Goal: Information Seeking & Learning: Understand process/instructions

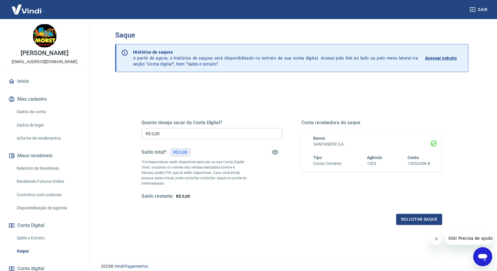
click at [48, 173] on link "Relatório de Recebíveis" at bounding box center [48, 168] width 68 height 12
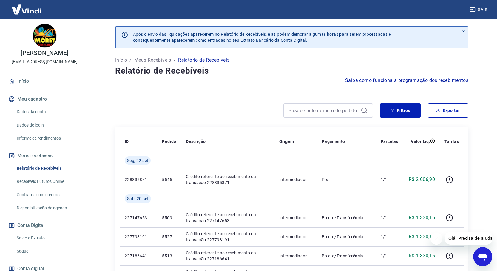
click at [416, 80] on span "Saiba como funciona a programação dos recebimentos" at bounding box center [406, 80] width 123 height 7
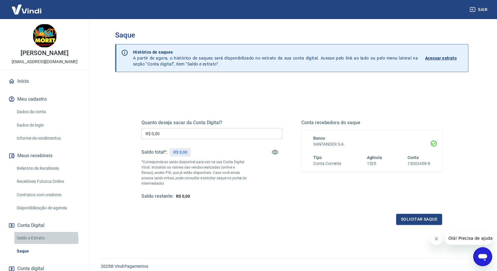
click at [37, 244] on link "Saldo e Extrato" at bounding box center [48, 238] width 68 height 12
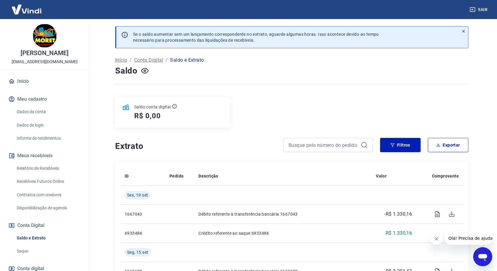
click at [25, 88] on link "Início" at bounding box center [44, 81] width 75 height 13
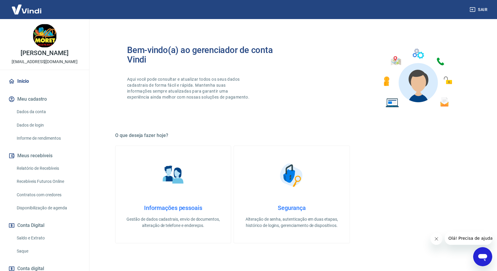
click at [34, 175] on link "Relatório de Recebíveis" at bounding box center [48, 168] width 68 height 12
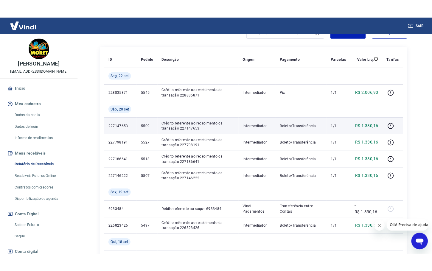
scroll to position [60, 0]
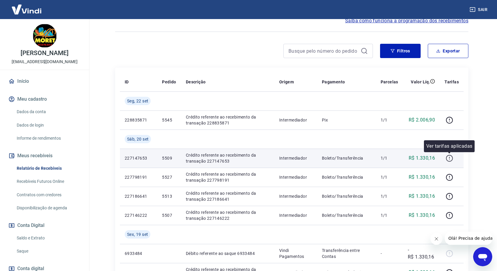
click at [449, 157] on icon "button" at bounding box center [449, 158] width 1 height 2
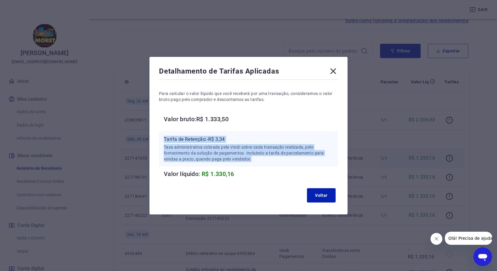
drag, startPoint x: 167, startPoint y: 142, endPoint x: 268, endPoint y: 161, distance: 102.9
click at [267, 161] on div "Tarifa de Retenção: -R$ 3,34 Taxa administrativa cobrada pela Vindi sobre cada …" at bounding box center [248, 149] width 169 height 26
click at [269, 161] on p "Taxa administrativa cobrada pela Vindi sobre cada transação realizada, pelo for…" at bounding box center [248, 153] width 169 height 18
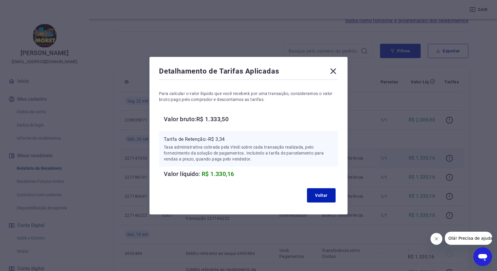
click at [336, 66] on icon at bounding box center [333, 71] width 10 height 10
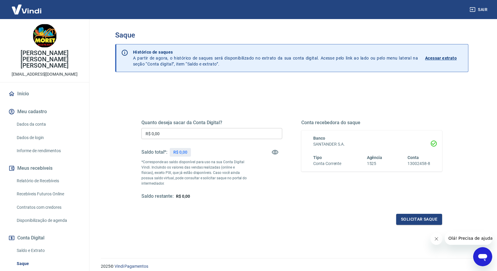
click at [162, 139] on input "R$ 0,00" at bounding box center [211, 133] width 141 height 11
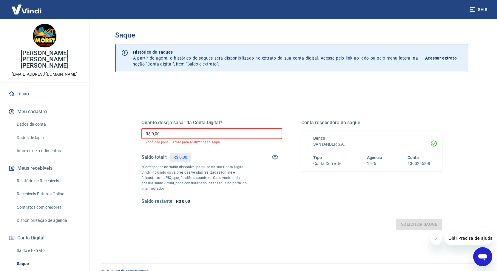
type input "R$ 0,00"
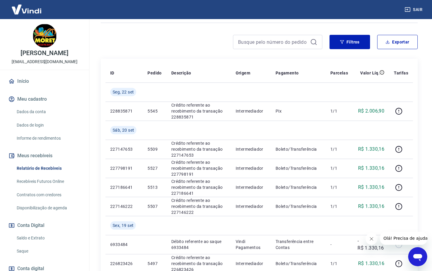
scroll to position [119, 0]
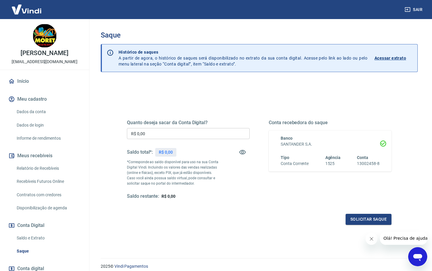
click at [382, 60] on p "Acessar extrato" at bounding box center [391, 58] width 32 height 6
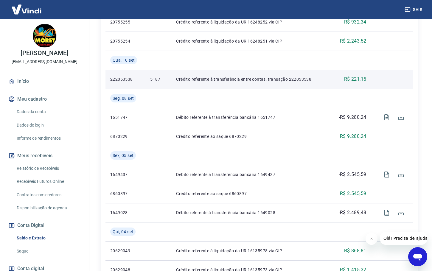
scroll to position [506, 0]
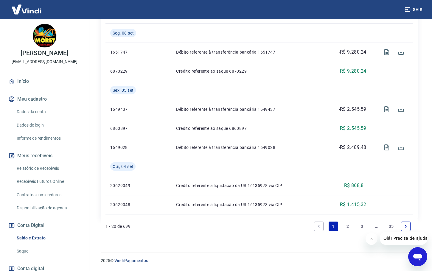
click at [372, 239] on icon "Fechar mensagem da empresa" at bounding box center [371, 239] width 5 height 5
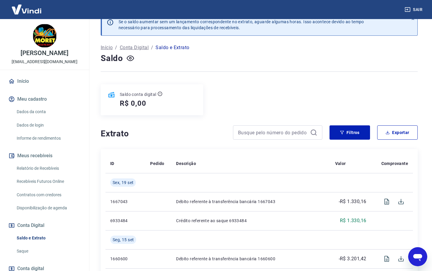
scroll to position [0, 0]
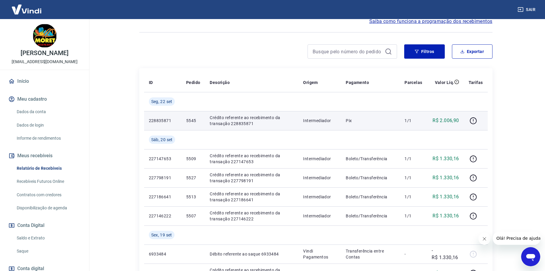
scroll to position [60, 0]
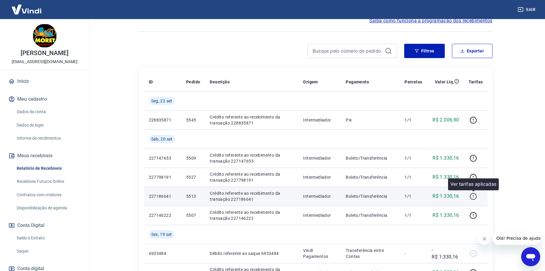
click at [473, 196] on icon "button" at bounding box center [473, 196] width 1 height 2
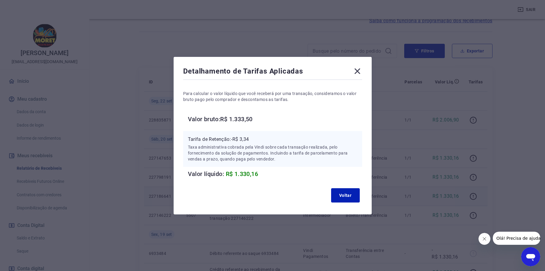
click at [357, 73] on icon at bounding box center [357, 71] width 6 height 6
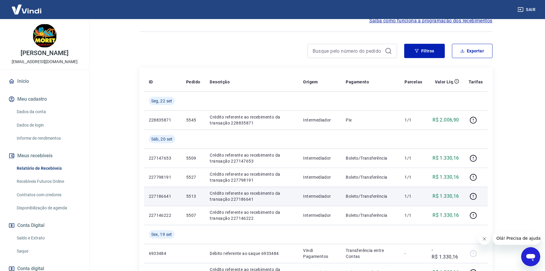
click at [112, 103] on main "Após o envio das liquidações aparecerem no Relatório de Recebíveis, elas podem …" at bounding box center [315, 85] width 458 height 252
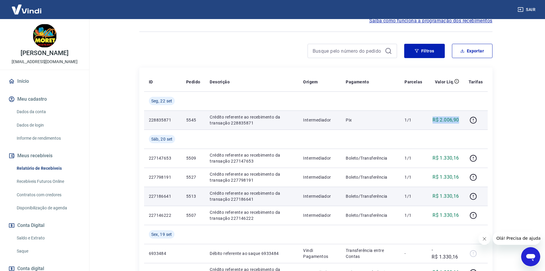
drag, startPoint x: 458, startPoint y: 121, endPoint x: 432, endPoint y: 121, distance: 26.2
click at [432, 121] on div "R$ 2.006,90" at bounding box center [444, 120] width 27 height 7
click at [474, 120] on icon "button" at bounding box center [472, 120] width 7 height 7
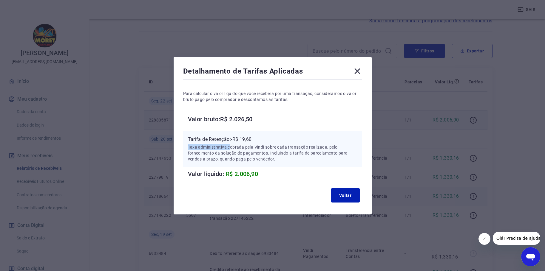
drag, startPoint x: 261, startPoint y: 142, endPoint x: 276, endPoint y: 140, distance: 15.0
click at [272, 140] on div "Tarifa de Retenção: -R$ 19,60 Taxa administrativa cobrada pela Vindi sobre cada…" at bounding box center [272, 149] width 169 height 26
click at [358, 70] on icon at bounding box center [357, 71] width 6 height 6
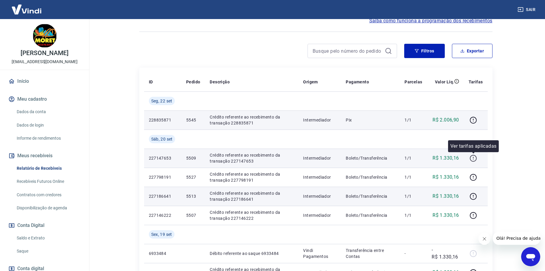
click at [475, 157] on icon "button" at bounding box center [472, 158] width 7 height 7
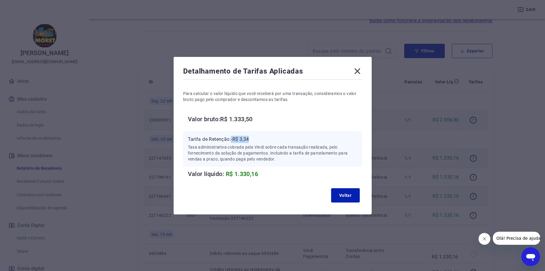
click at [278, 137] on p "Tarifa de Retenção: -R$ 3,34" at bounding box center [272, 139] width 169 height 7
click at [357, 71] on icon at bounding box center [357, 71] width 10 height 10
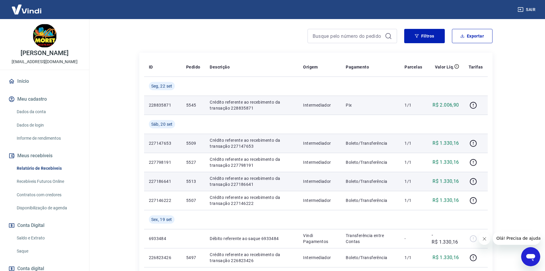
scroll to position [89, 0]
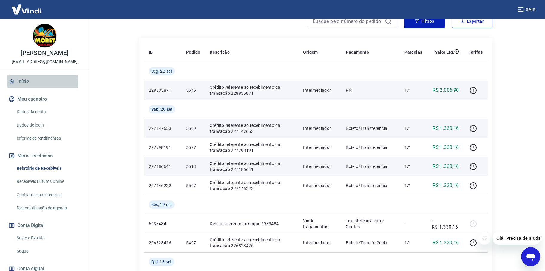
click at [22, 88] on link "Início" at bounding box center [44, 81] width 75 height 13
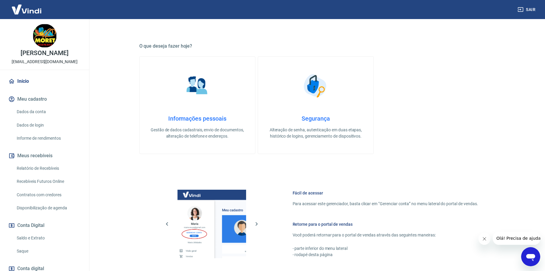
click at [47, 188] on link "Recebíveis Futuros Online" at bounding box center [48, 182] width 68 height 12
